Goal: Communication & Community: Answer question/provide support

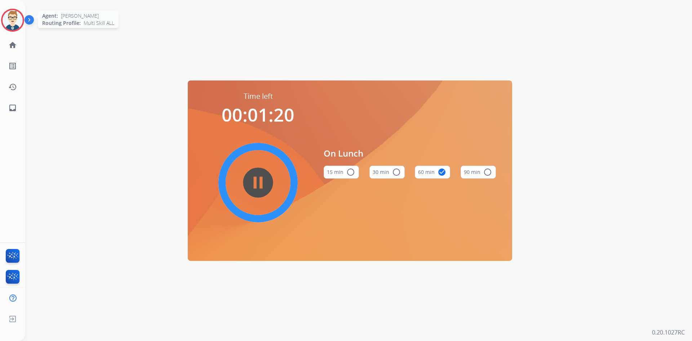
click at [8, 25] on img at bounding box center [13, 20] width 20 height 20
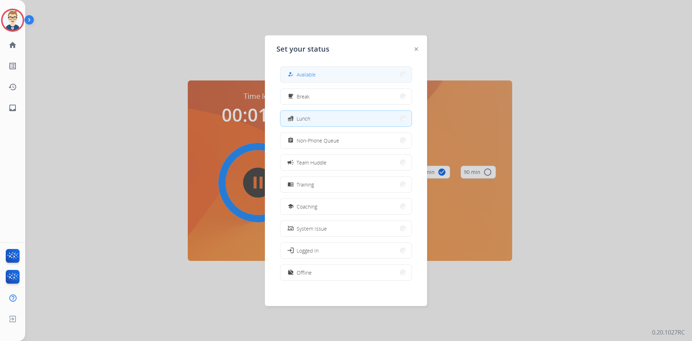
click at [377, 75] on button "how_to_reg Available" at bounding box center [345, 74] width 131 height 15
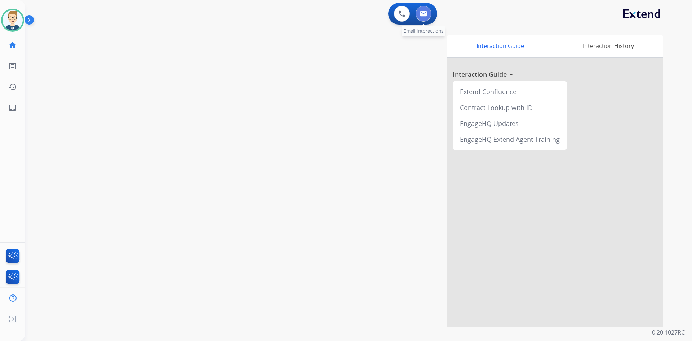
click at [423, 10] on button at bounding box center [424, 14] width 16 height 16
select select "**********"
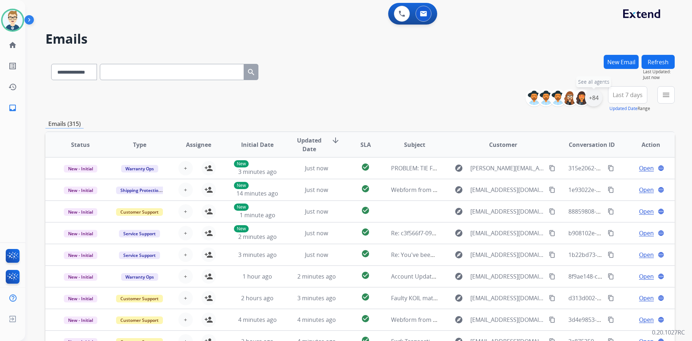
click at [600, 97] on div "+84" at bounding box center [593, 97] width 17 height 17
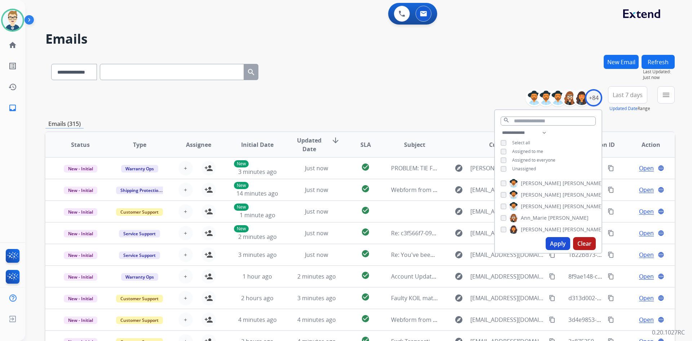
click at [553, 241] on button "Apply" at bounding box center [558, 243] width 25 height 13
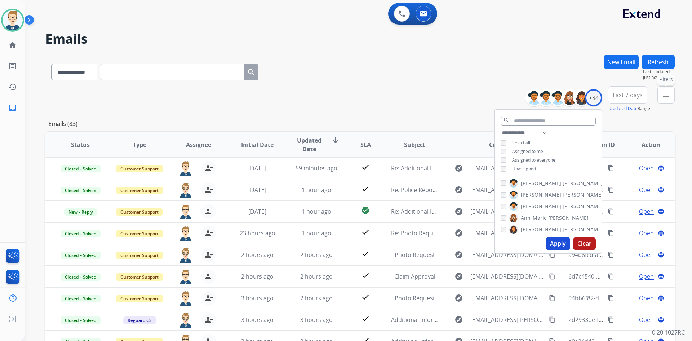
click at [667, 93] on mat-icon "menu" at bounding box center [666, 94] width 9 height 9
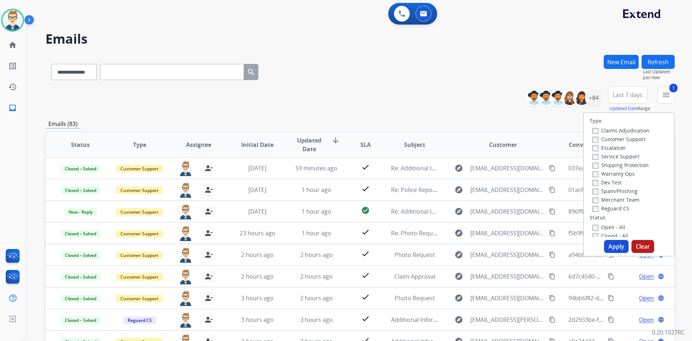
drag, startPoint x: 619, startPoint y: 248, endPoint x: 605, endPoint y: 241, distance: 15.6
click at [619, 248] on button "Apply" at bounding box center [616, 246] width 25 height 13
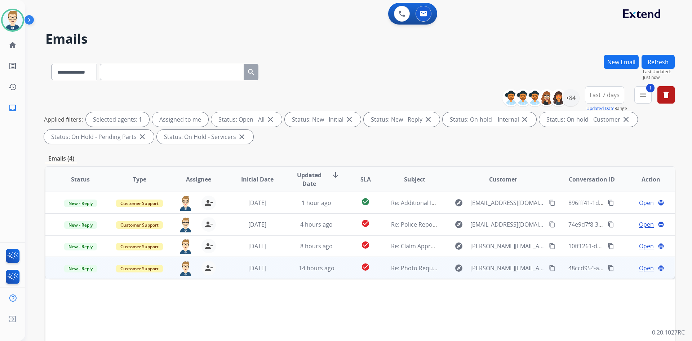
click at [639, 268] on span "Open" at bounding box center [646, 267] width 15 height 9
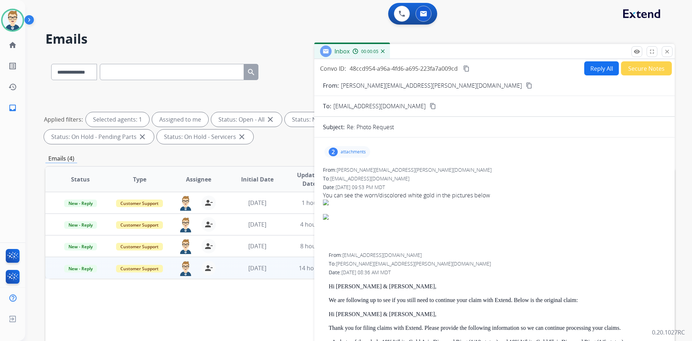
click at [526, 87] on mat-icon "content_copy" at bounding box center [529, 85] width 6 height 6
click at [466, 68] on mat-icon "content_copy" at bounding box center [466, 68] width 6 height 6
click at [340, 148] on div "2 attachments" at bounding box center [347, 152] width 46 height 12
click at [395, 169] on p "gmail_images20250907_205202.png" at bounding box center [414, 170] width 97 height 9
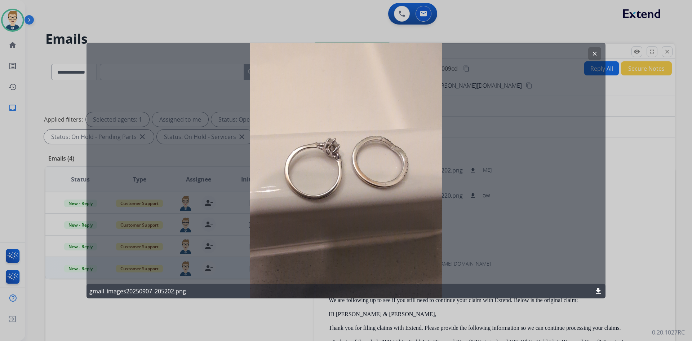
click at [595, 50] on mat-icon "clear" at bounding box center [594, 53] width 6 height 6
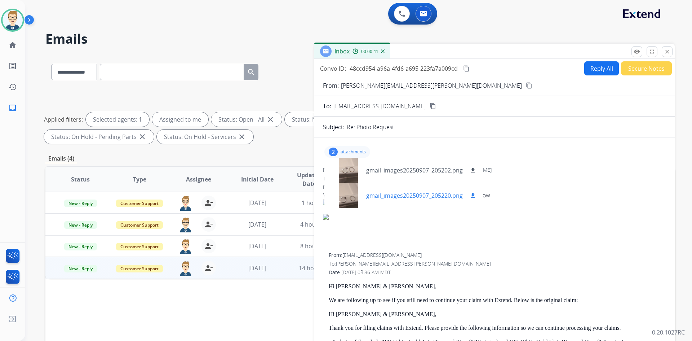
click at [395, 196] on p "gmail_images20250907_205220.png" at bounding box center [414, 195] width 97 height 9
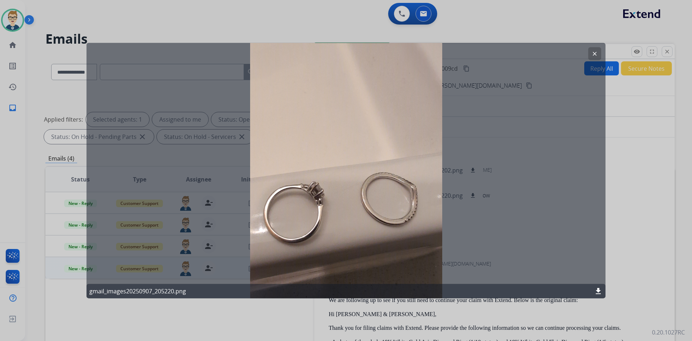
click at [595, 48] on button "clear" at bounding box center [594, 53] width 13 height 13
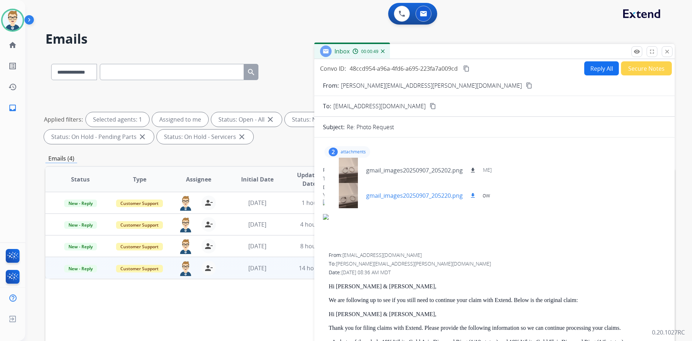
click at [421, 194] on p "gmail_images20250907_205220.png" at bounding box center [414, 195] width 97 height 9
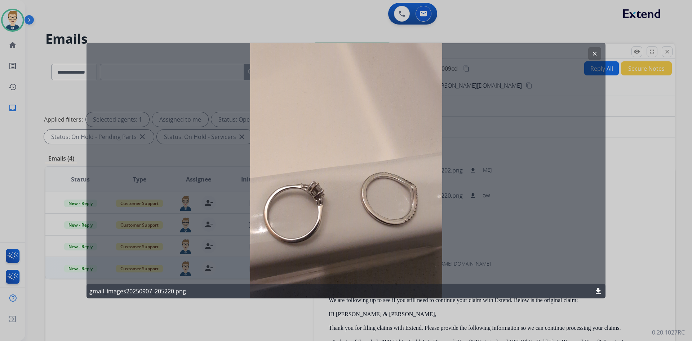
click at [591, 56] on mat-icon "clear" at bounding box center [594, 53] width 6 height 6
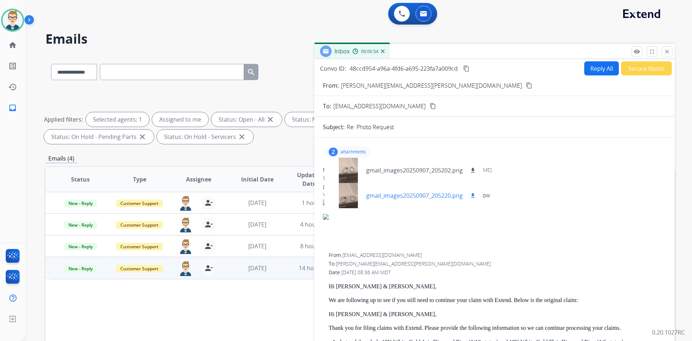
click at [475, 194] on mat-icon "download" at bounding box center [473, 195] width 6 height 6
click at [472, 170] on mat-icon "download" at bounding box center [473, 170] width 6 height 6
click at [345, 149] on p "attachments" at bounding box center [353, 152] width 25 height 6
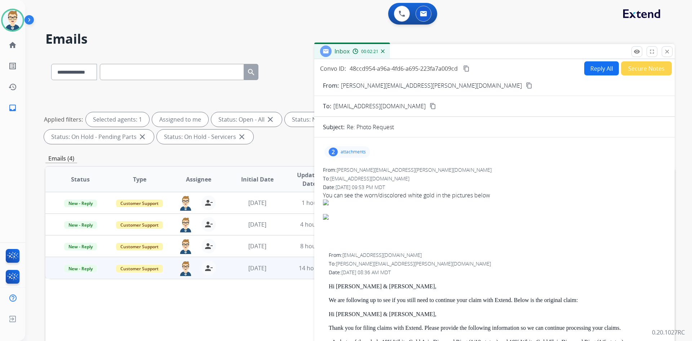
click at [465, 66] on mat-icon "content_copy" at bounding box center [466, 68] width 6 height 6
click at [604, 69] on button "Reply All" at bounding box center [601, 68] width 35 height 14
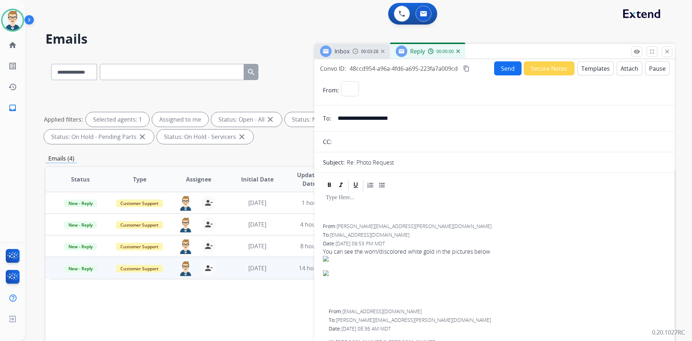
select select "**********"
click at [604, 69] on button "Templates" at bounding box center [595, 68] width 36 height 14
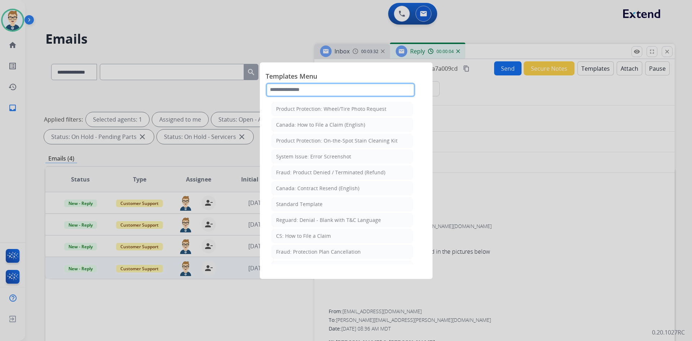
click at [368, 85] on input "text" at bounding box center [341, 90] width 150 height 14
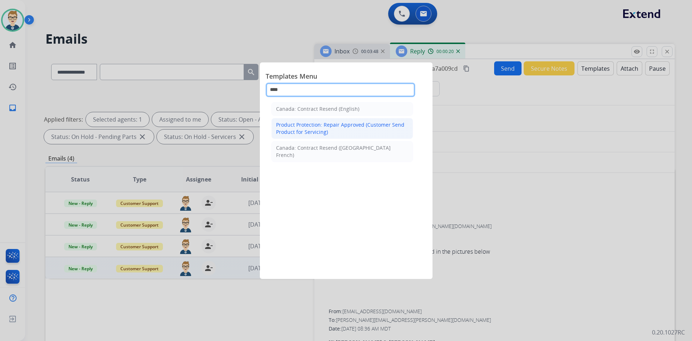
type input "****"
click at [344, 133] on div "Product Protection: Repair Approved (Customer Send Product for Servicing)" at bounding box center [342, 128] width 132 height 14
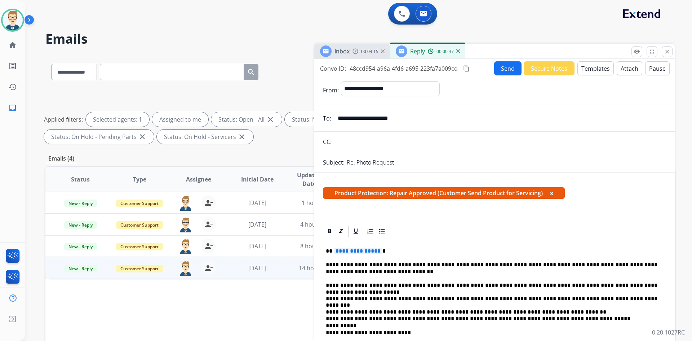
click at [590, 69] on button "Templates" at bounding box center [595, 68] width 36 height 14
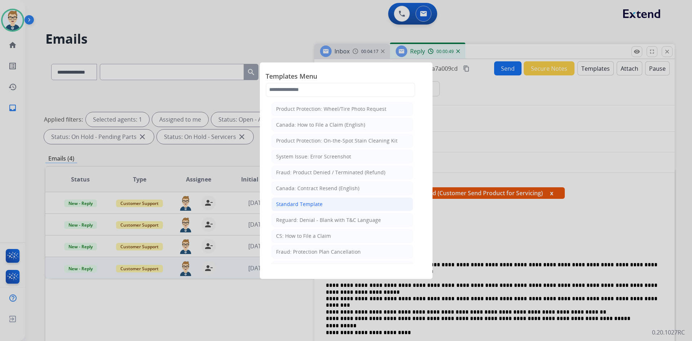
click at [302, 203] on div "Standard Template" at bounding box center [299, 203] width 46 height 7
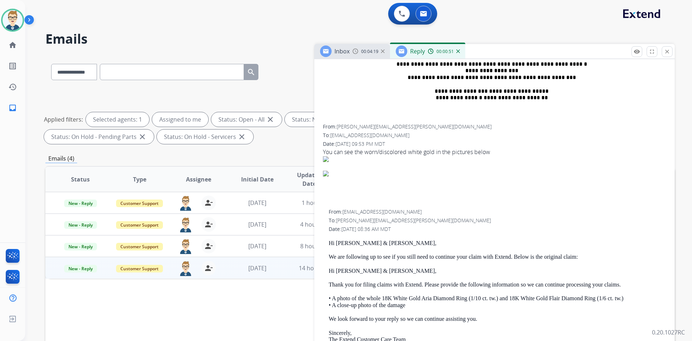
scroll to position [360, 0]
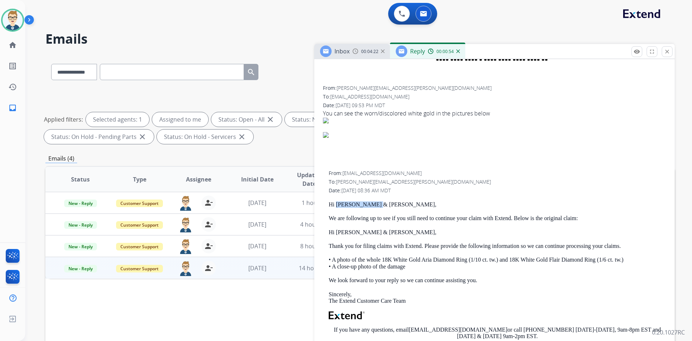
drag, startPoint x: 378, startPoint y: 205, endPoint x: 335, endPoint y: 206, distance: 42.9
click at [335, 206] on p "Hi [PERSON_NAME] & [PERSON_NAME]," at bounding box center [497, 204] width 337 height 6
copy p "[PERSON_NAME] & [PERSON_NAME]"
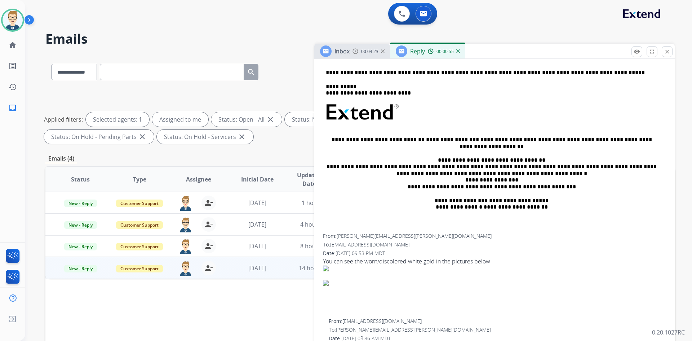
scroll to position [144, 0]
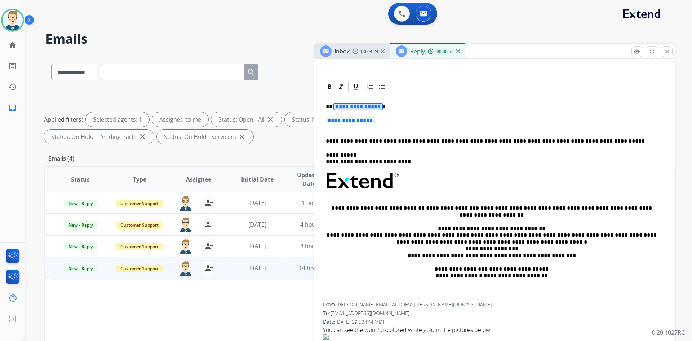
click at [357, 108] on span "**********" at bounding box center [358, 106] width 49 height 6
paste div
click at [354, 120] on span "**********" at bounding box center [350, 120] width 49 height 6
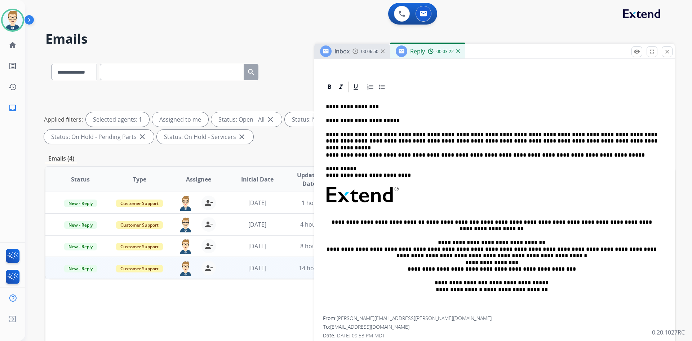
click at [353, 139] on p "**********" at bounding box center [492, 137] width 332 height 13
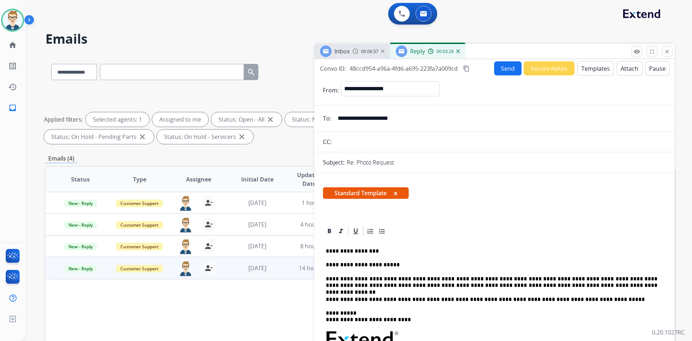
click at [511, 63] on button "Send" at bounding box center [507, 68] width 27 height 14
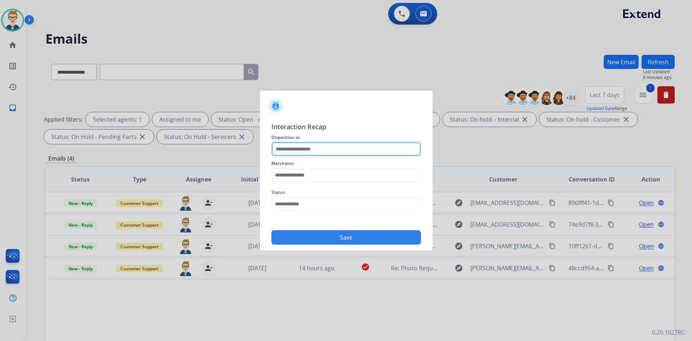
click at [317, 152] on input "text" at bounding box center [346, 149] width 150 height 14
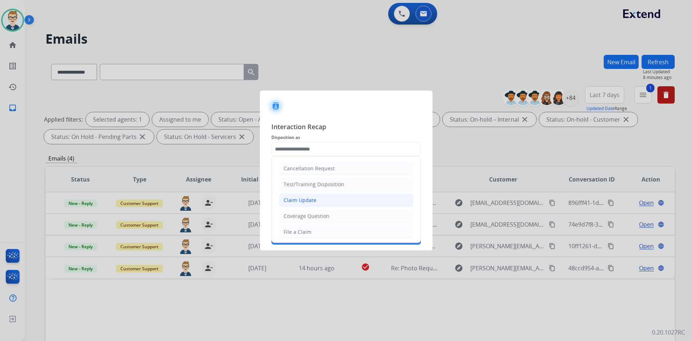
click at [319, 202] on li "Claim Update" at bounding box center [346, 200] width 134 height 14
type input "**********"
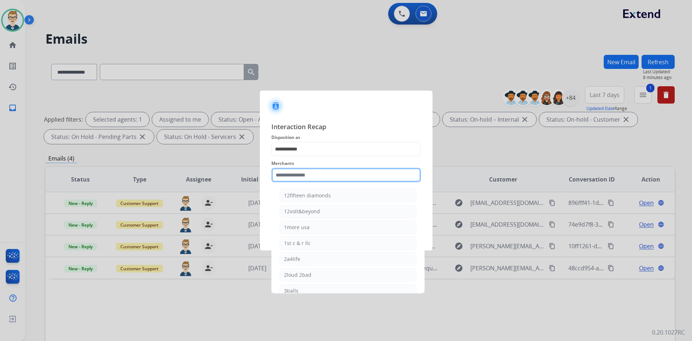
click at [317, 174] on input "text" at bounding box center [346, 175] width 150 height 14
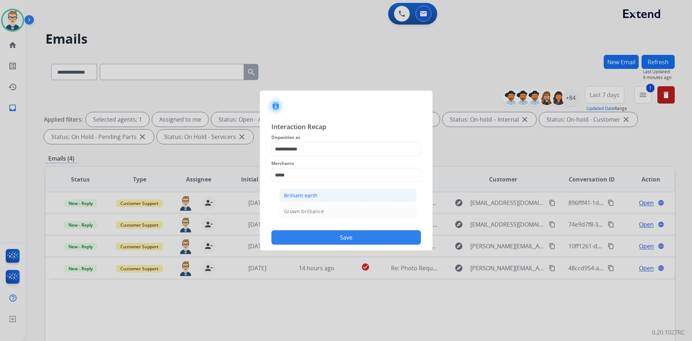
click at [319, 197] on li "Brilliant earth" at bounding box center [347, 195] width 137 height 14
type input "**********"
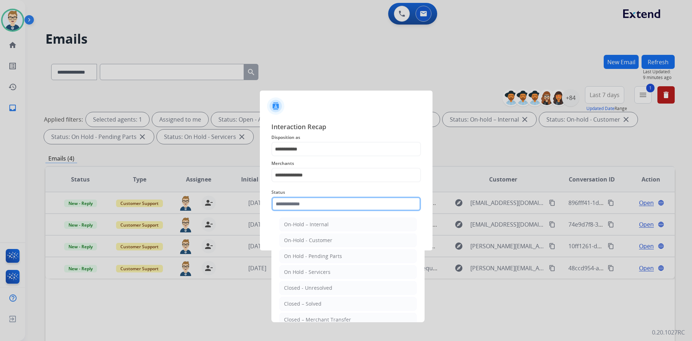
click at [303, 205] on input "text" at bounding box center [346, 203] width 150 height 14
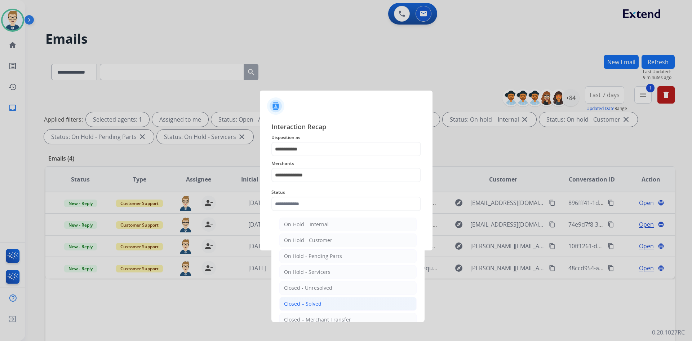
click at [304, 302] on div "Closed – Solved" at bounding box center [302, 303] width 37 height 7
type input "**********"
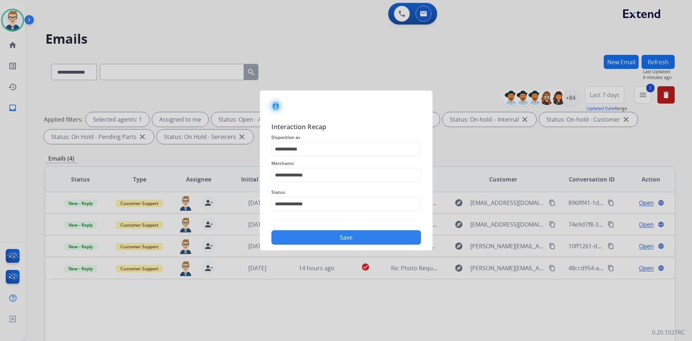
click at [317, 236] on button "Save" at bounding box center [346, 237] width 150 height 14
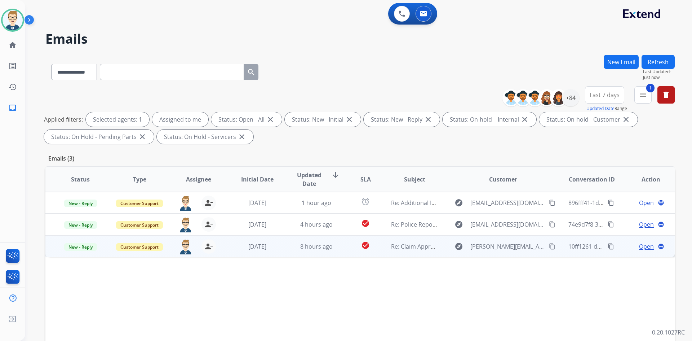
click at [608, 244] on mat-icon "content_copy" at bounding box center [611, 246] width 6 height 6
click at [639, 245] on span "Open" at bounding box center [646, 246] width 15 height 9
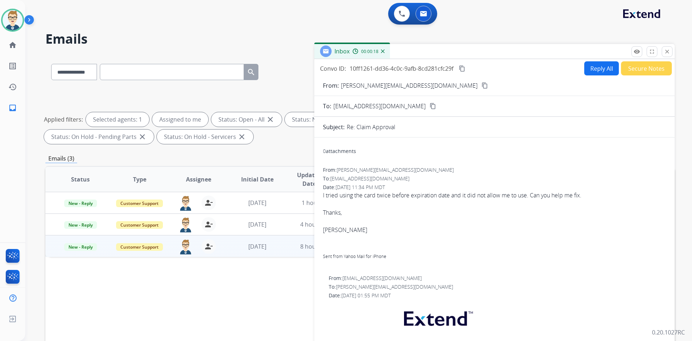
click at [481, 84] on mat-icon "content_copy" at bounding box center [484, 85] width 6 height 6
click at [460, 67] on mat-icon "content_copy" at bounding box center [462, 68] width 6 height 6
drag, startPoint x: 592, startPoint y: 195, endPoint x: 324, endPoint y: 197, distance: 268.8
click at [324, 197] on span "I tried using the card twice before expiration date and it did not allow me to …" at bounding box center [494, 230] width 343 height 78
copy span "I tried using the card twice before expiration date and it did not allow me to …"
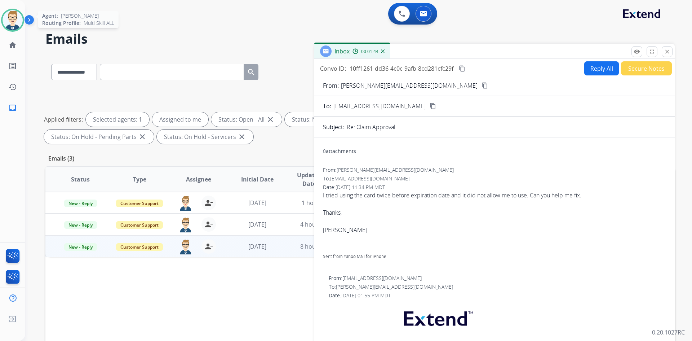
click at [8, 25] on img at bounding box center [13, 20] width 20 height 20
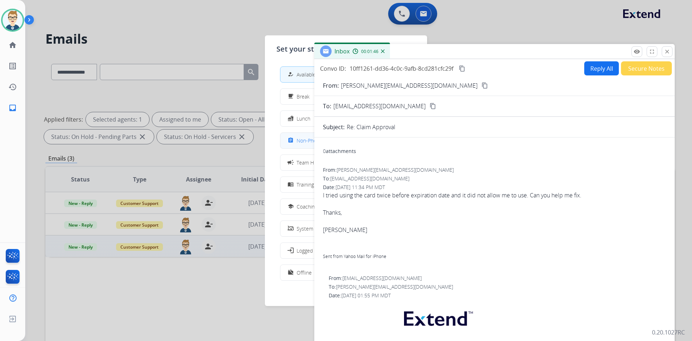
click at [299, 138] on span "Non-Phone Queue" at bounding box center [318, 141] width 43 height 8
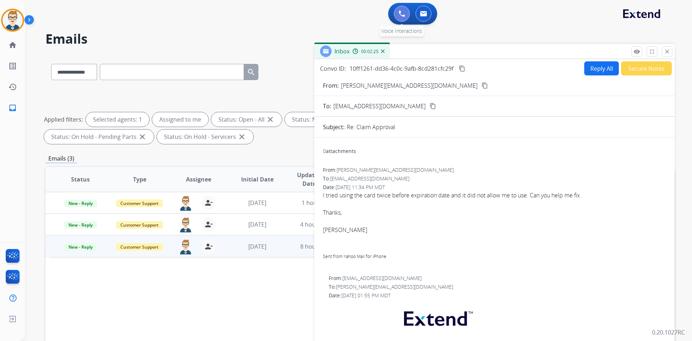
click at [395, 13] on button at bounding box center [402, 14] width 16 height 16
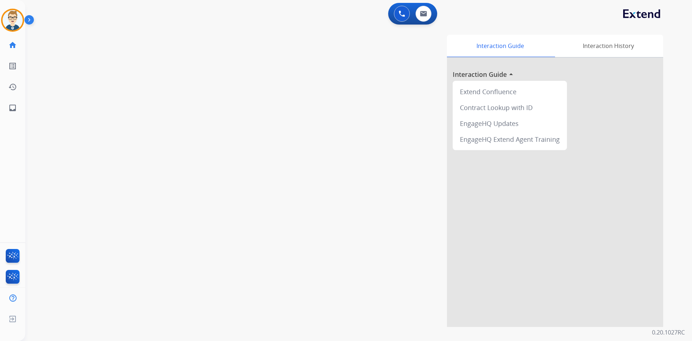
click at [395, 13] on button at bounding box center [402, 14] width 16 height 16
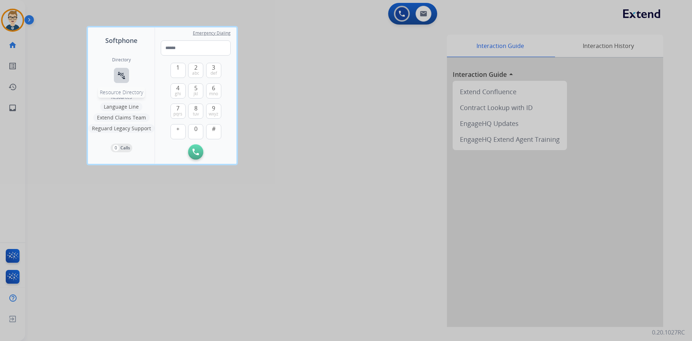
click at [120, 72] on mat-icon "connect_without_contact" at bounding box center [121, 75] width 9 height 9
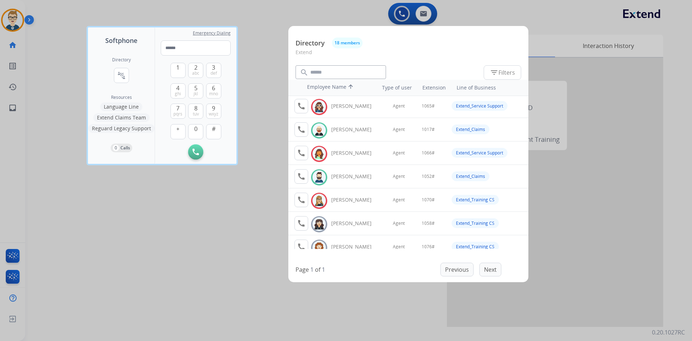
scroll to position [72, 0]
click at [231, 254] on div at bounding box center [346, 170] width 692 height 341
